Goal: Understand process/instructions: Learn how to perform a task or action

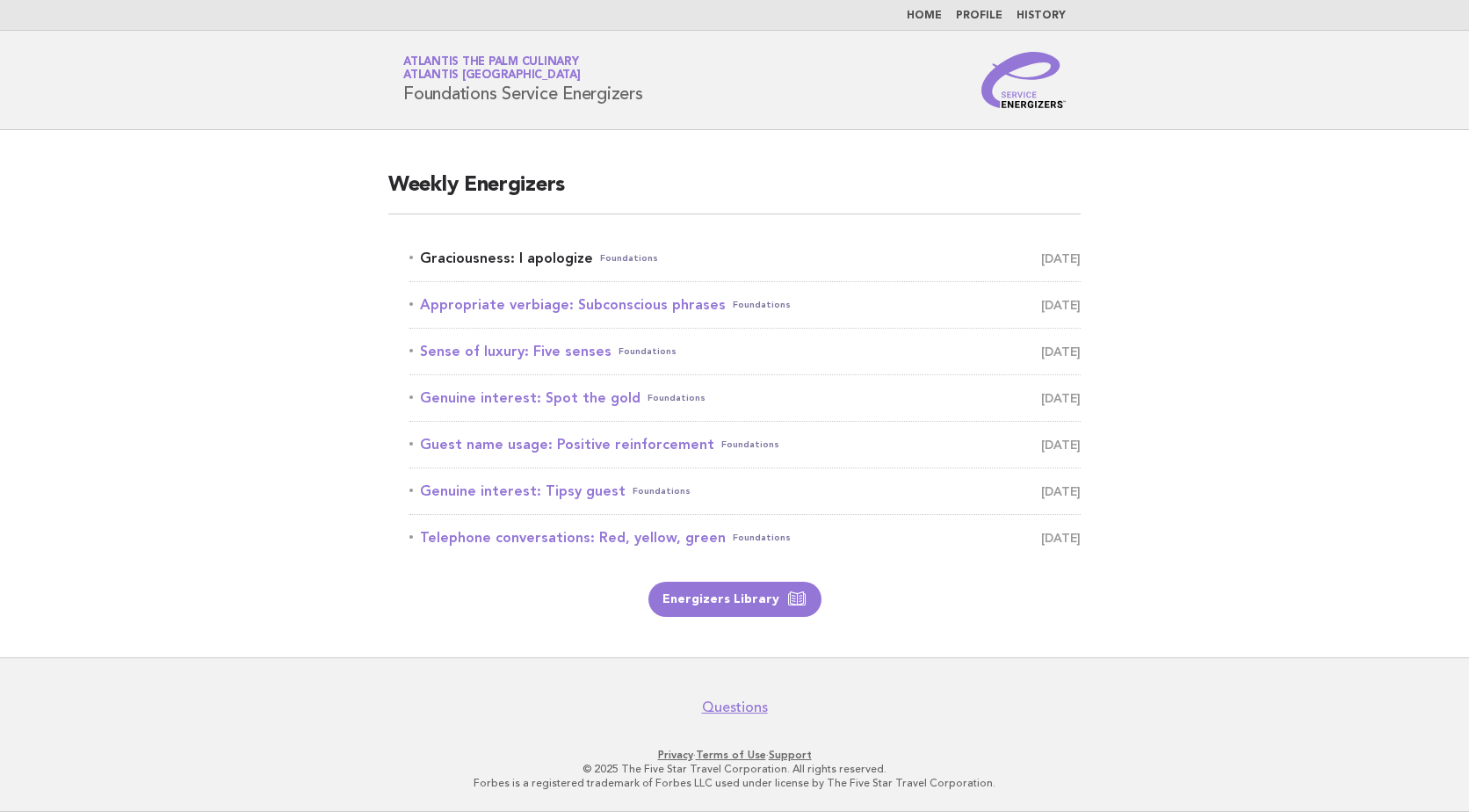
click at [1063, 267] on span "September 9" at bounding box center [1061, 258] width 40 height 24
click at [523, 254] on link "Graciousness: I apologize Foundations September 9" at bounding box center [745, 258] width 672 height 24
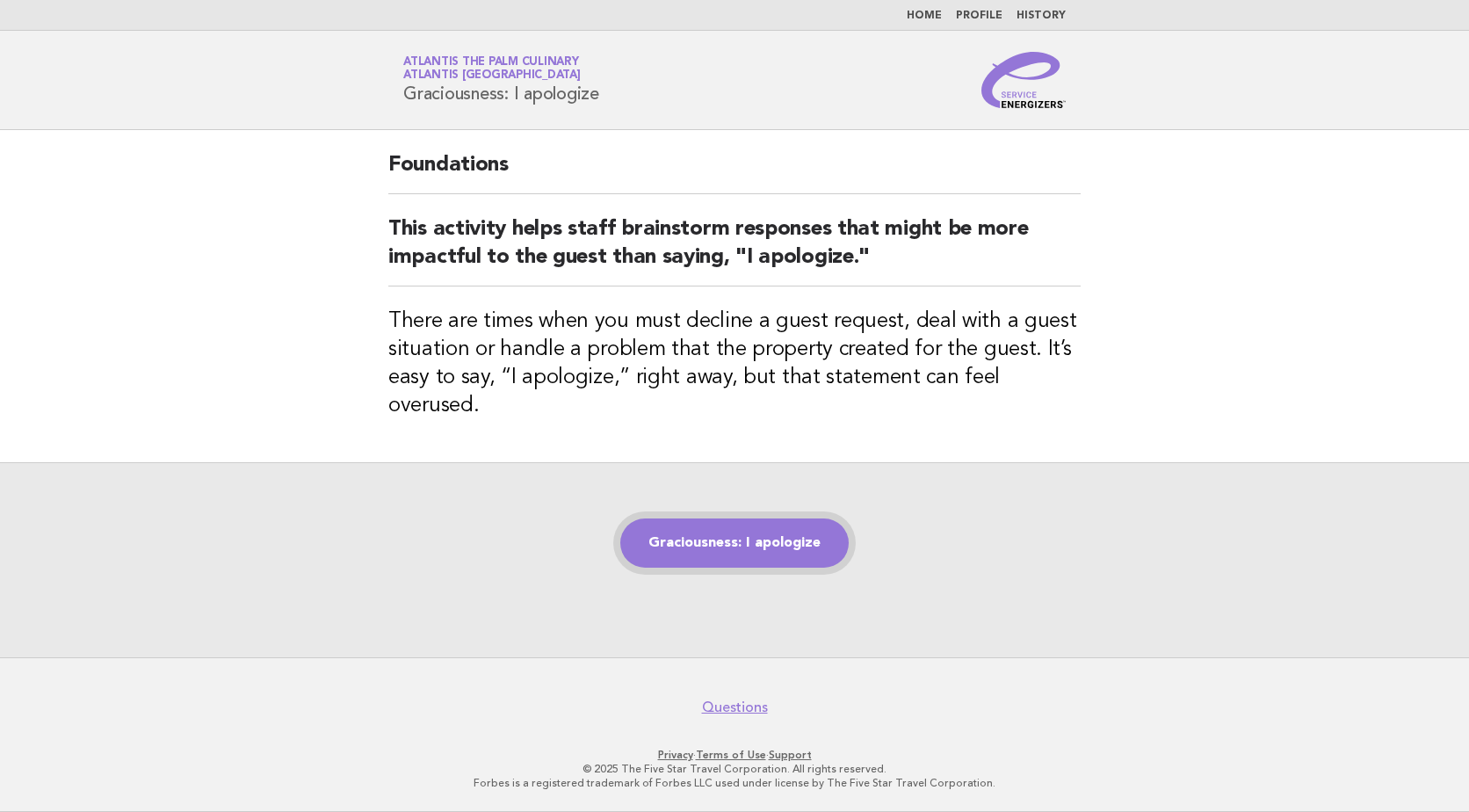
click at [777, 551] on link "Graciousness: I apologize" at bounding box center [735, 543] width 229 height 49
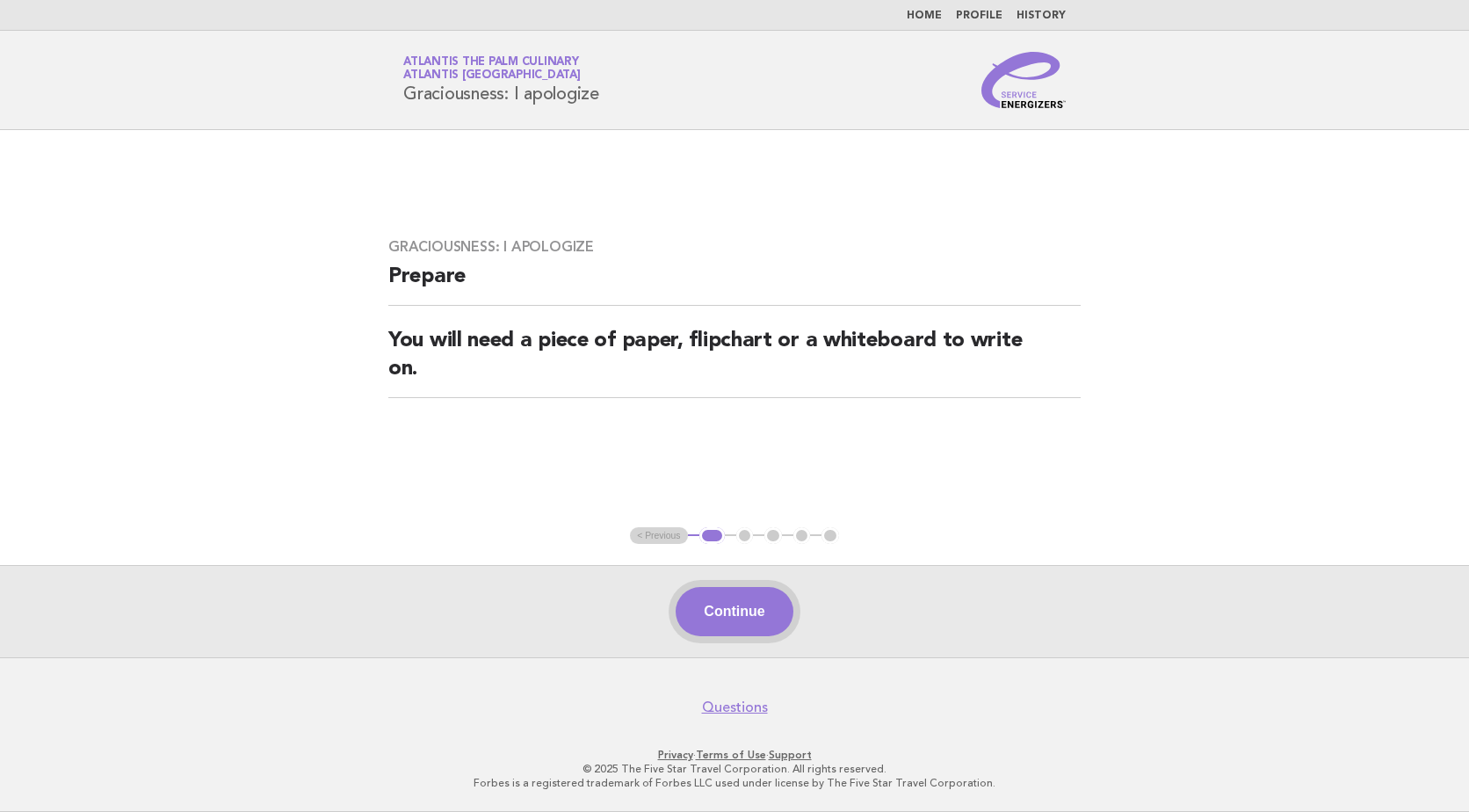
click at [754, 609] on button "Continue" at bounding box center [734, 611] width 117 height 49
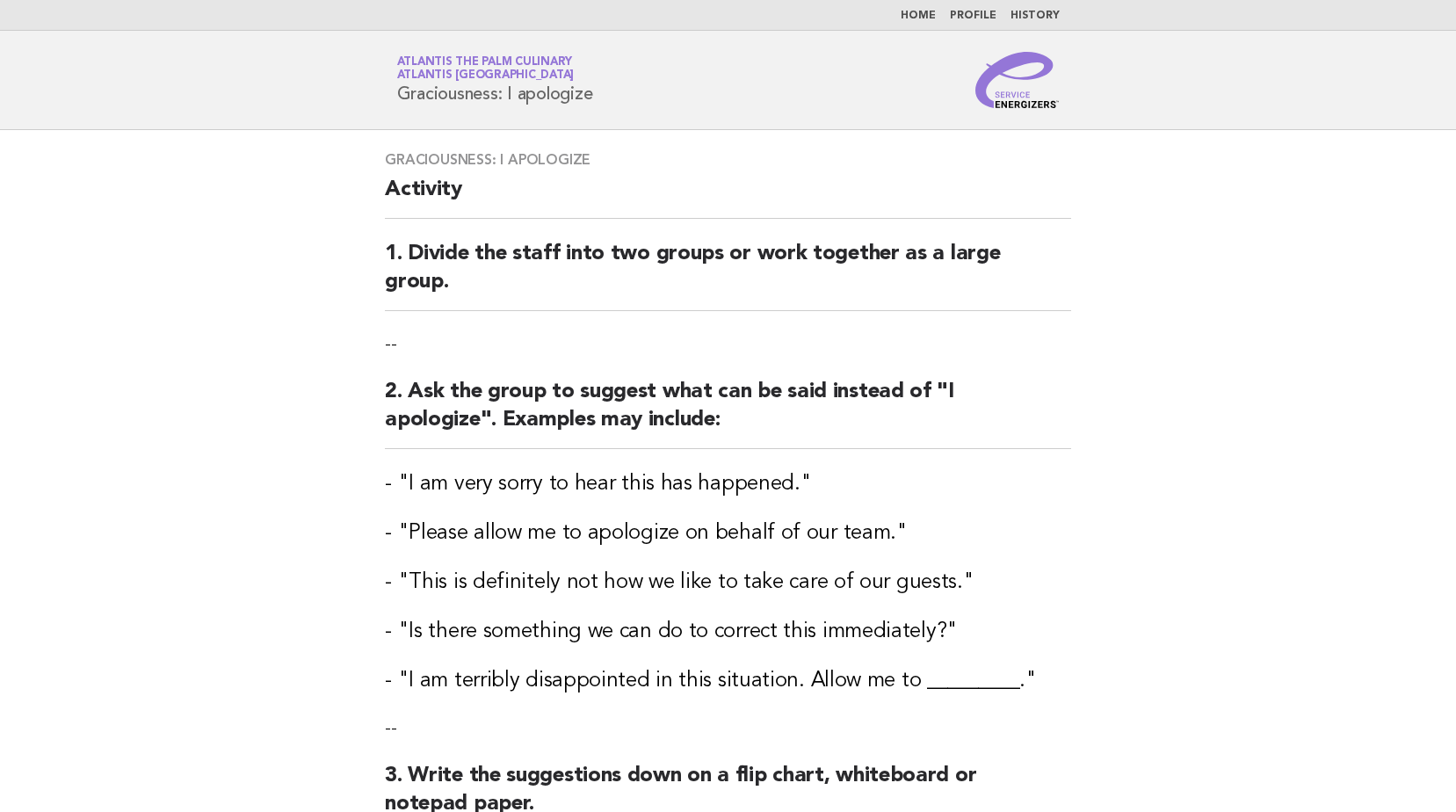
scroll to position [348, 0]
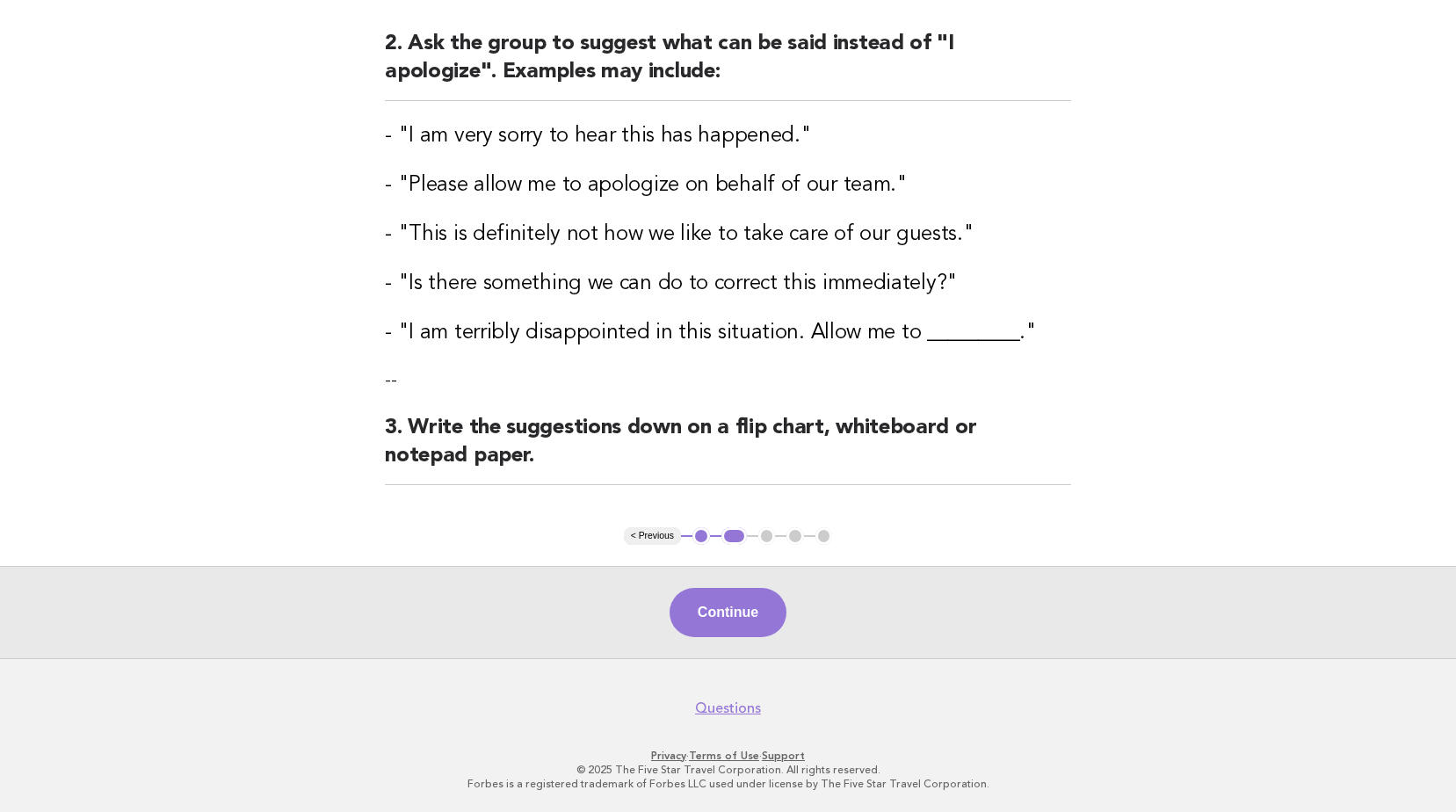
click at [975, 329] on h3 "- "I am terribly disappointed in this situation. Allow me to _________."" at bounding box center [728, 333] width 687 height 28
click at [924, 327] on h3 "- "I am terribly disappointed in this situation. Allow me to _________."" at bounding box center [728, 333] width 687 height 28
click at [694, 610] on button "Continue" at bounding box center [728, 612] width 117 height 49
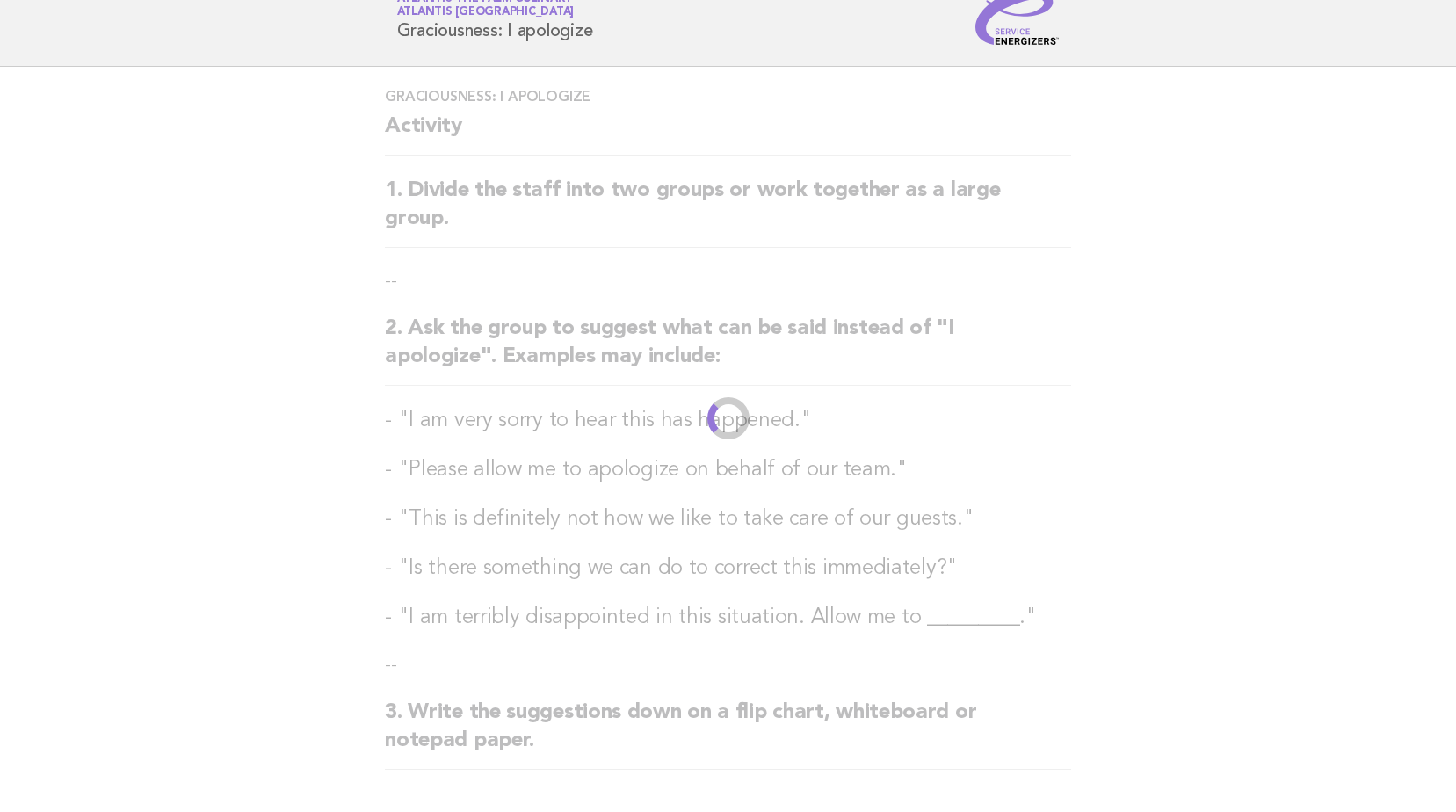
scroll to position [0, 0]
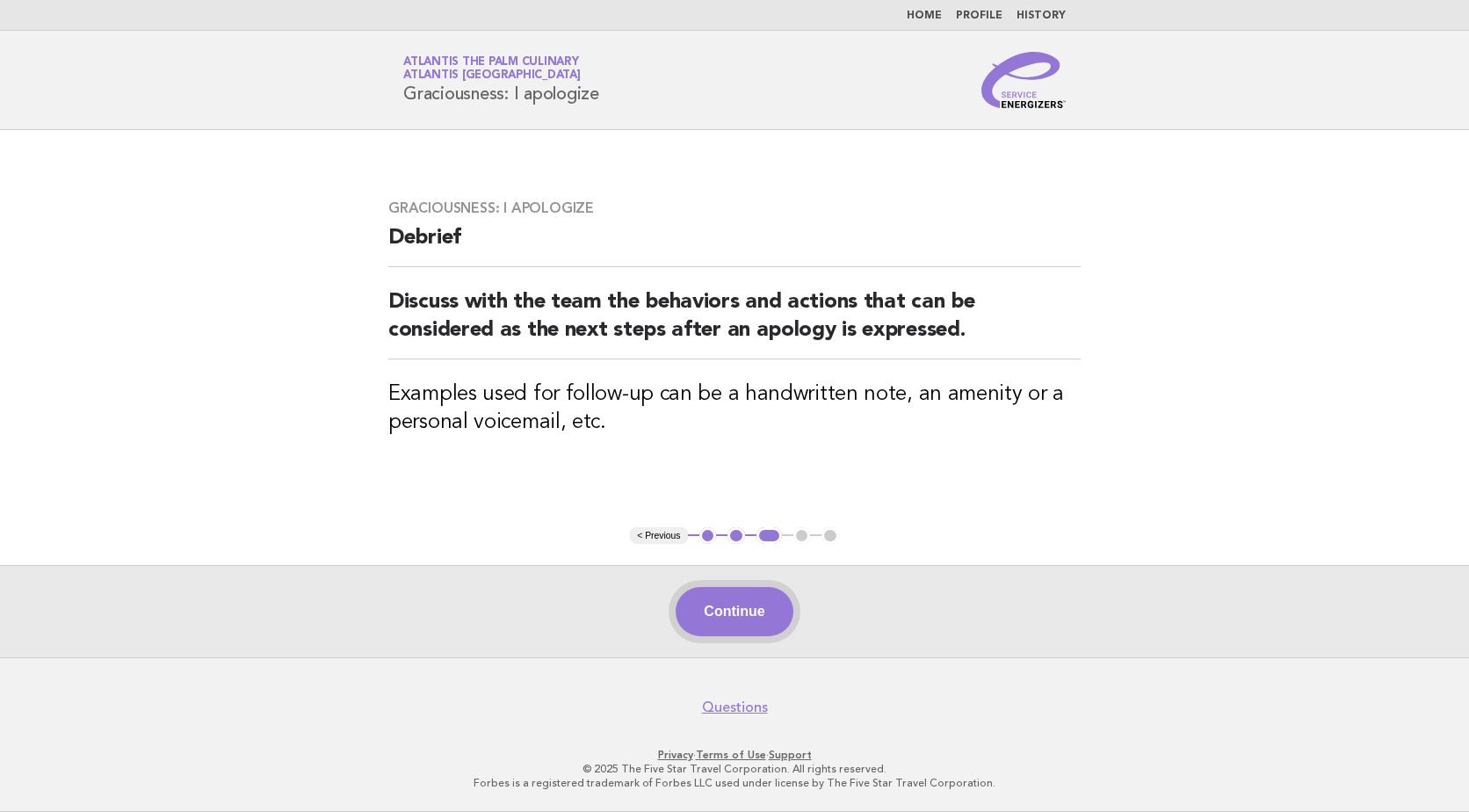
click at [741, 617] on button "Continue" at bounding box center [734, 611] width 117 height 49
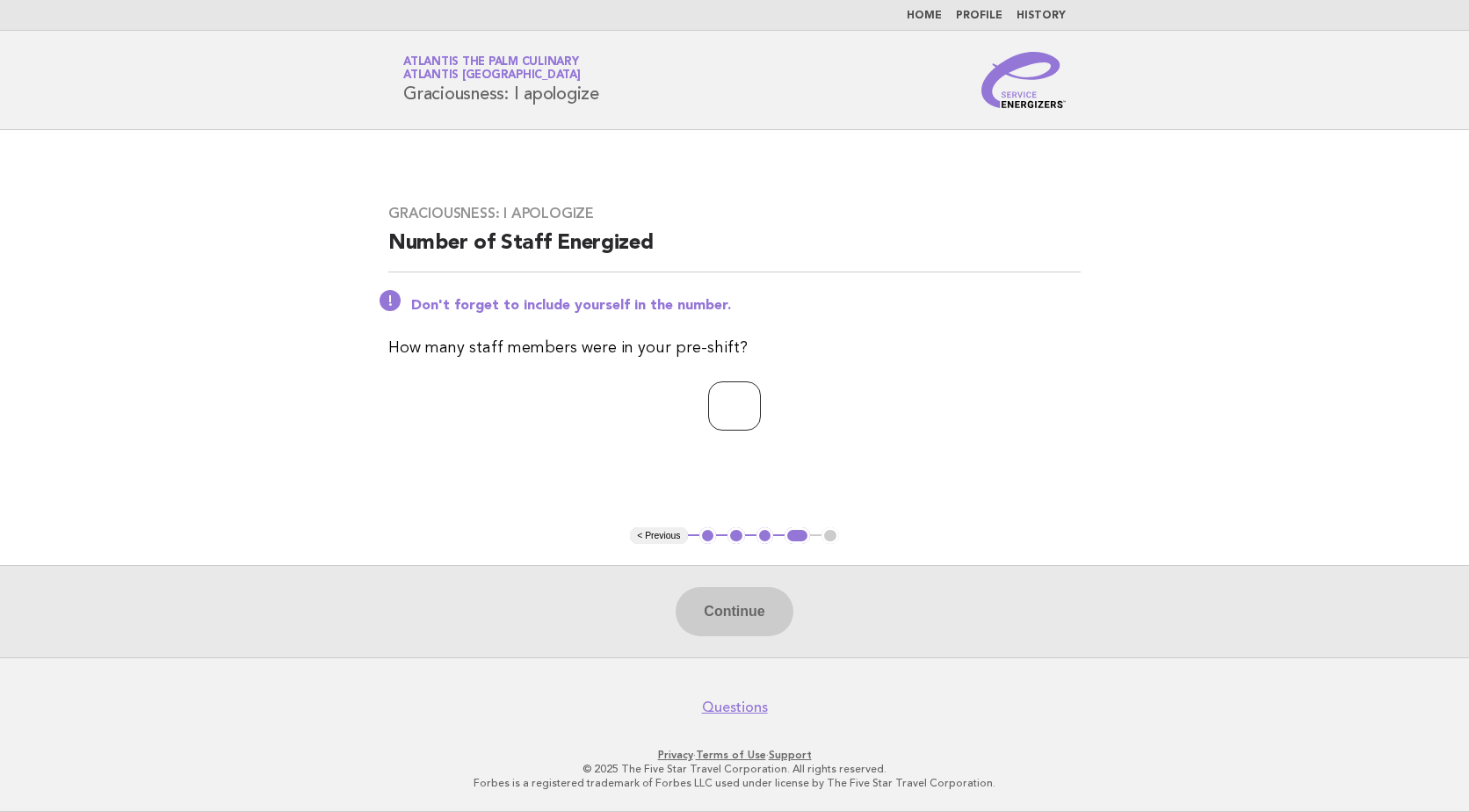
type input "*"
click at [759, 400] on input "*" at bounding box center [734, 406] width 53 height 49
type input "**"
click at [747, 597] on button "Continue" at bounding box center [734, 611] width 117 height 49
